Goal: Transaction & Acquisition: Subscribe to service/newsletter

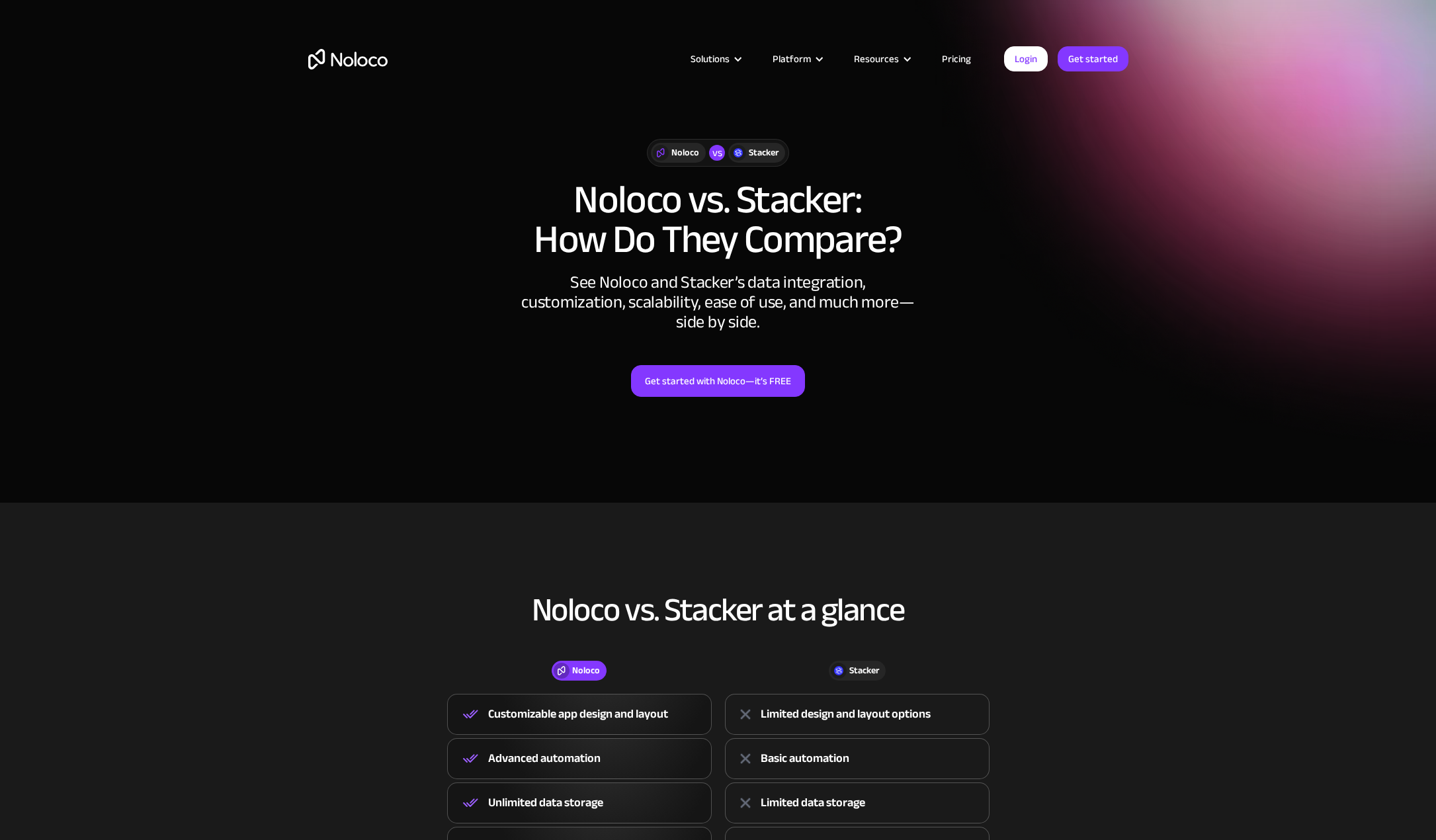
click at [964, 61] on link "Pricing" at bounding box center [956, 59] width 62 height 17
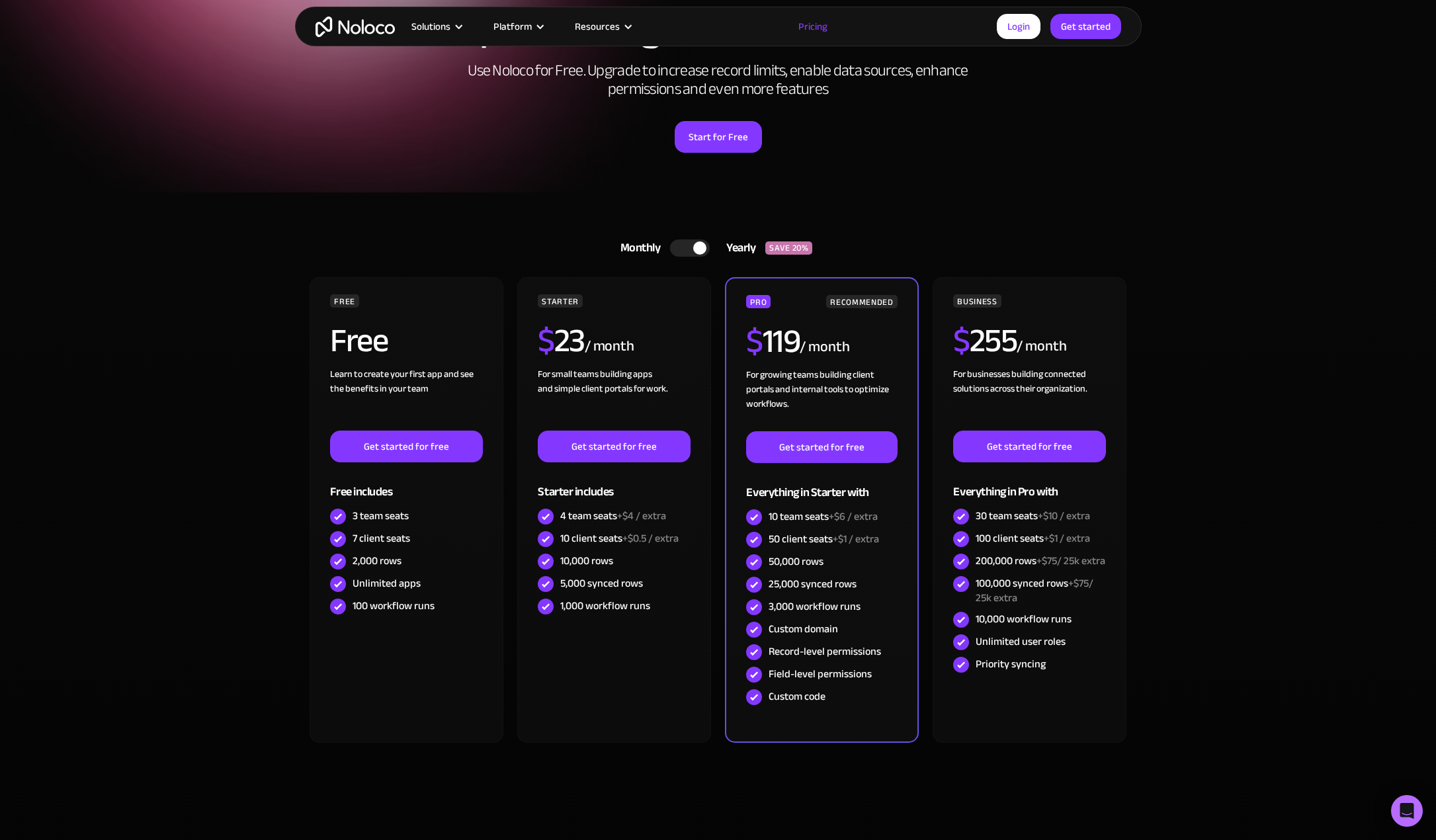
scroll to position [132, 0]
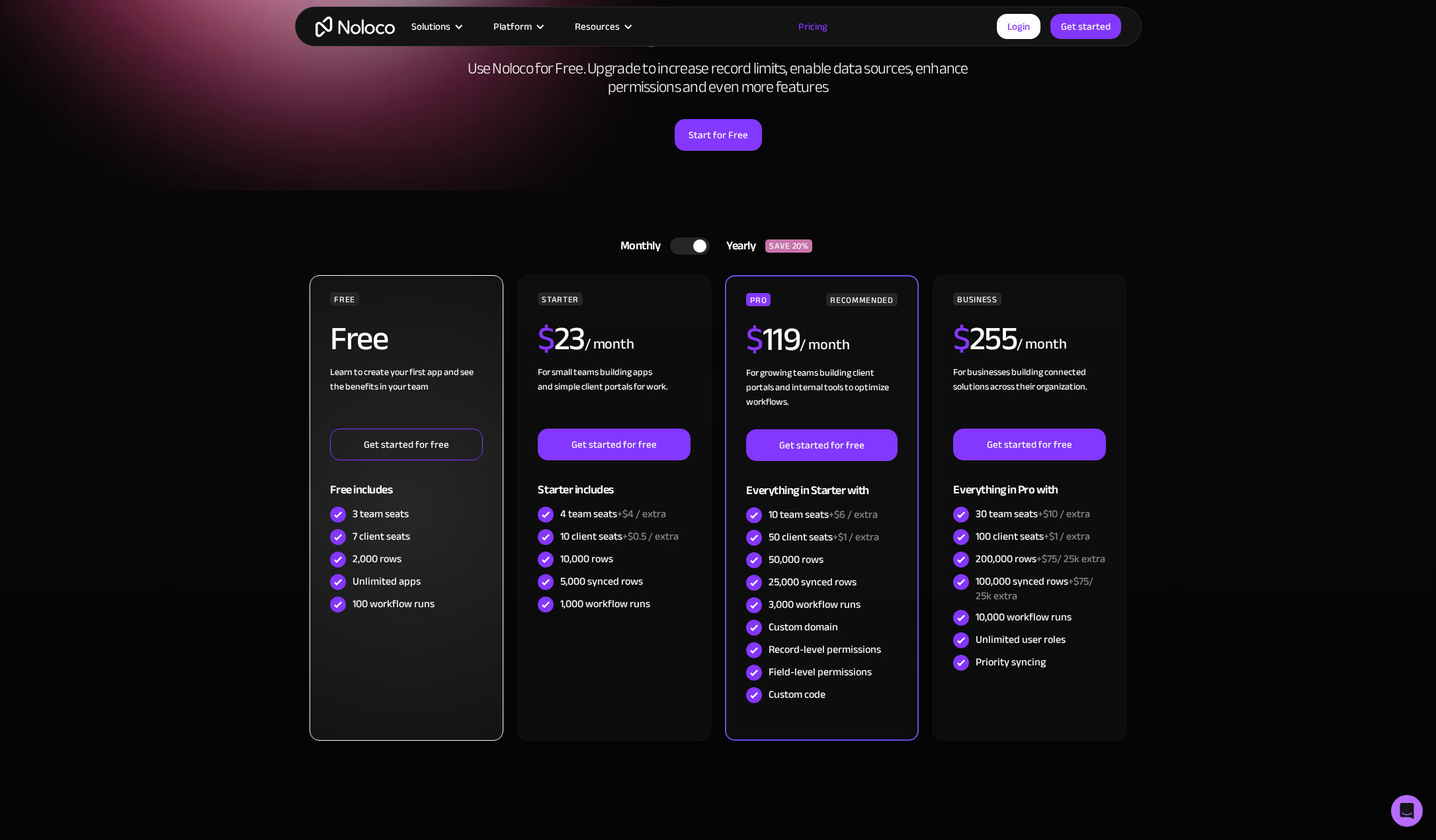
click at [381, 446] on link "Get started for free" at bounding box center [406, 445] width 152 height 32
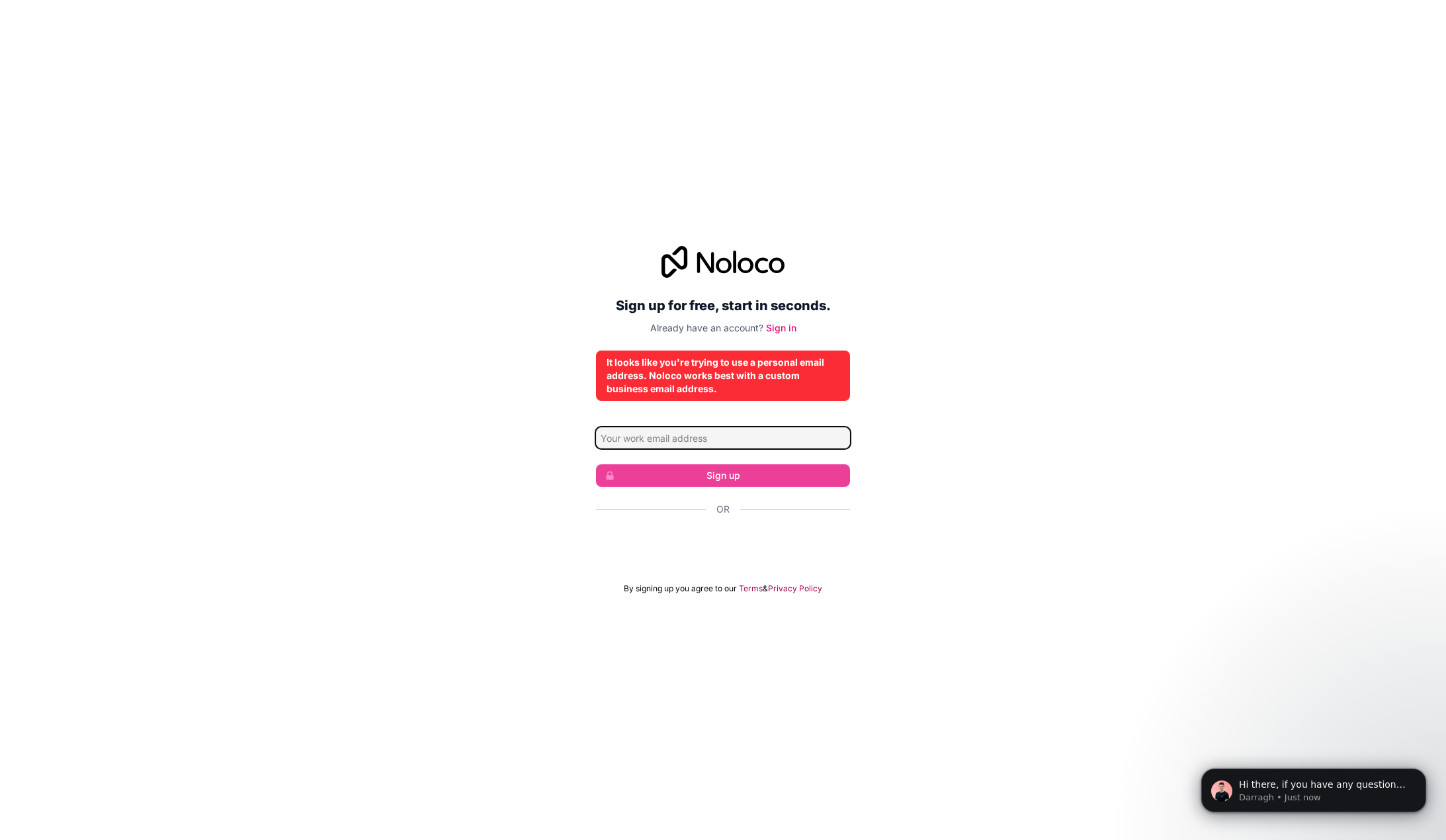
click at [765, 434] on input "Email address" at bounding box center [723, 438] width 254 height 21
